Goal: Information Seeking & Learning: Learn about a topic

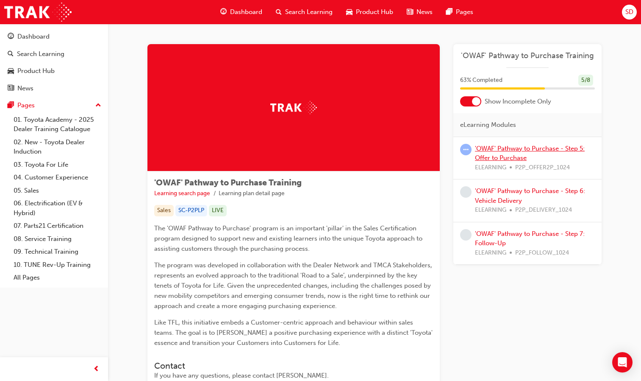
click at [503, 151] on link "'OWAF' Pathway to Purchase - Step 5: Offer to Purchase" at bounding box center [530, 153] width 110 height 17
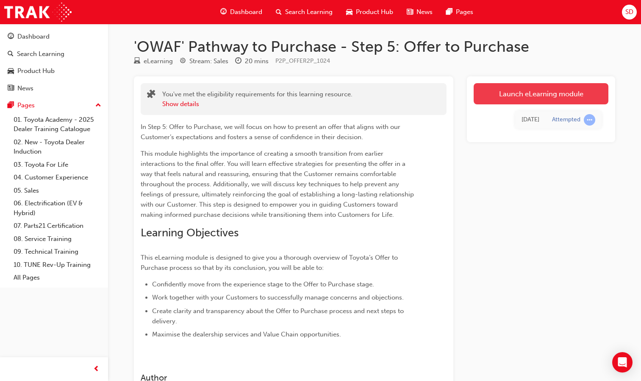
click at [508, 98] on link "Launch eLearning module" at bounding box center [541, 93] width 135 height 21
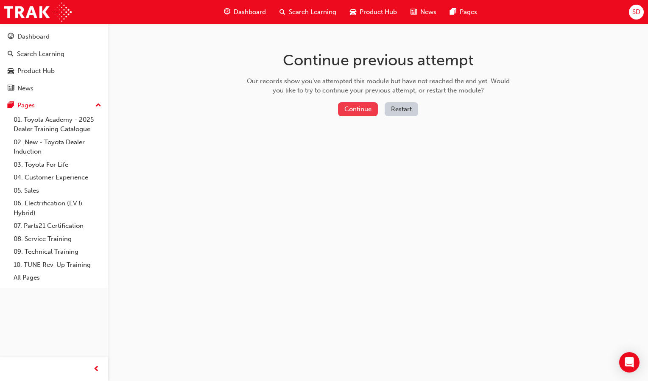
click at [366, 110] on button "Continue" at bounding box center [358, 109] width 40 height 14
